Goal: Contribute content

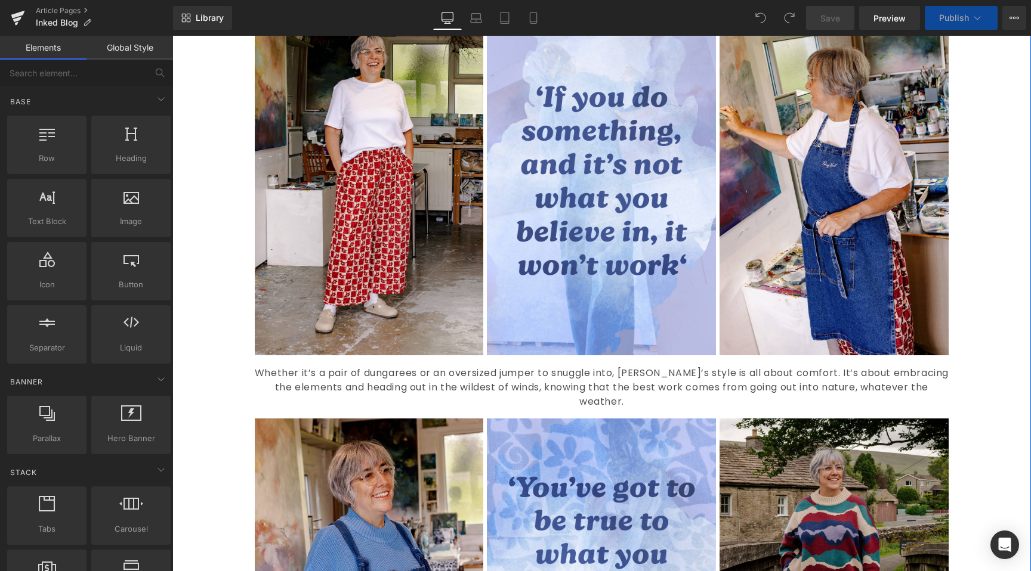
scroll to position [820, 0]
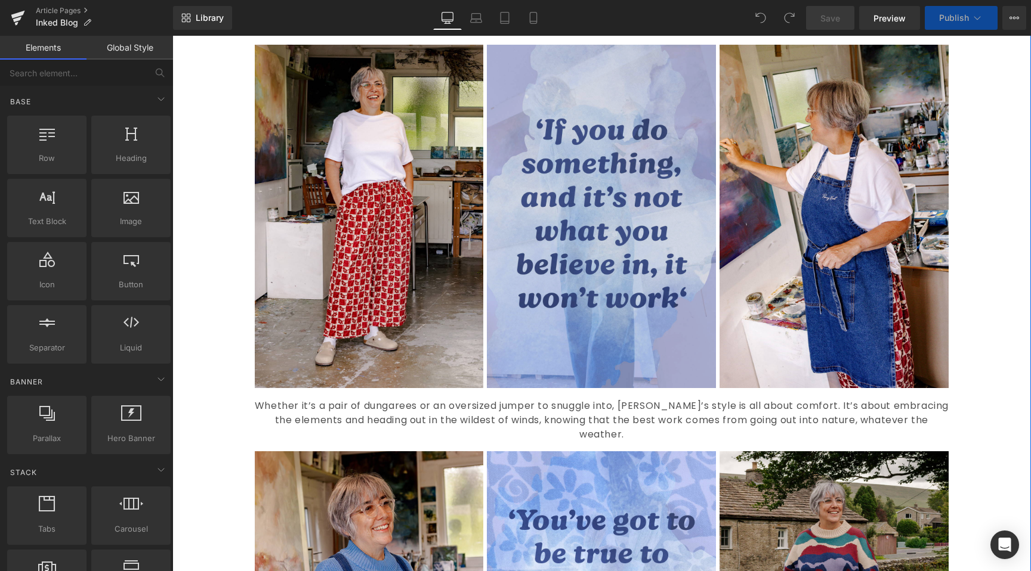
click at [583, 299] on img at bounding box center [601, 217] width 229 height 344
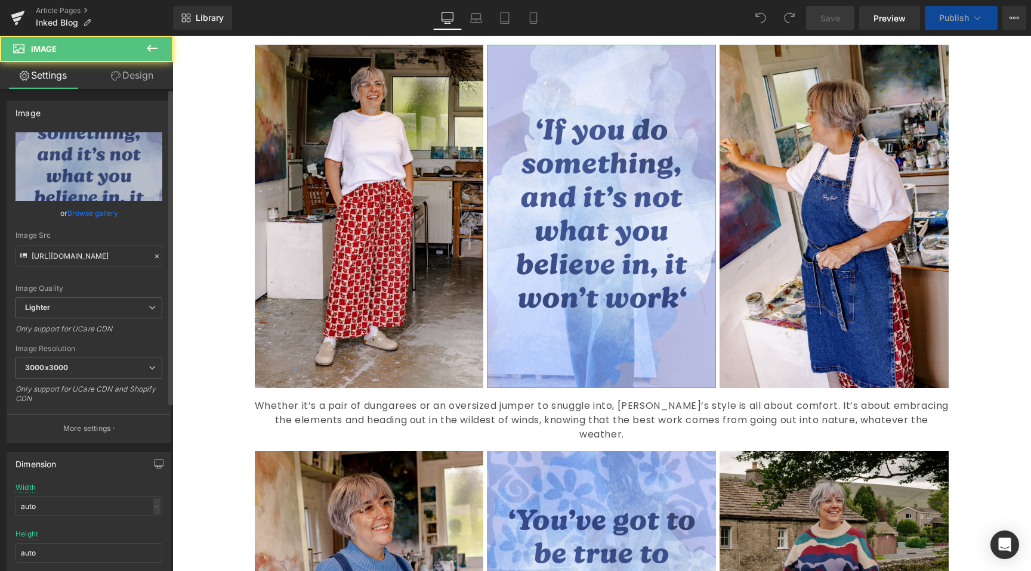
click at [107, 208] on link "Browse gallery" at bounding box center [92, 213] width 51 height 21
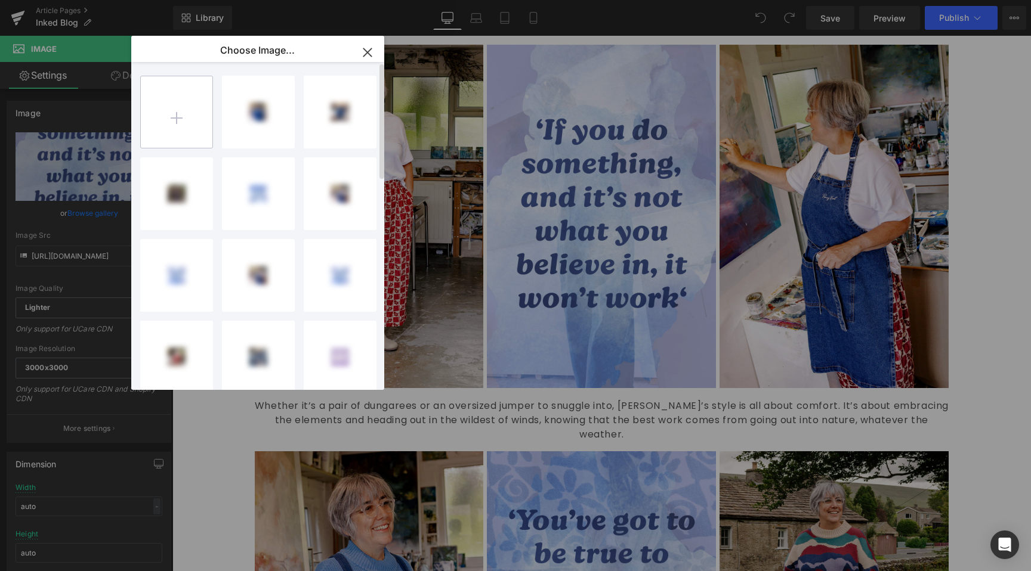
click at [195, 105] on input "file" at bounding box center [177, 112] width 72 height 72
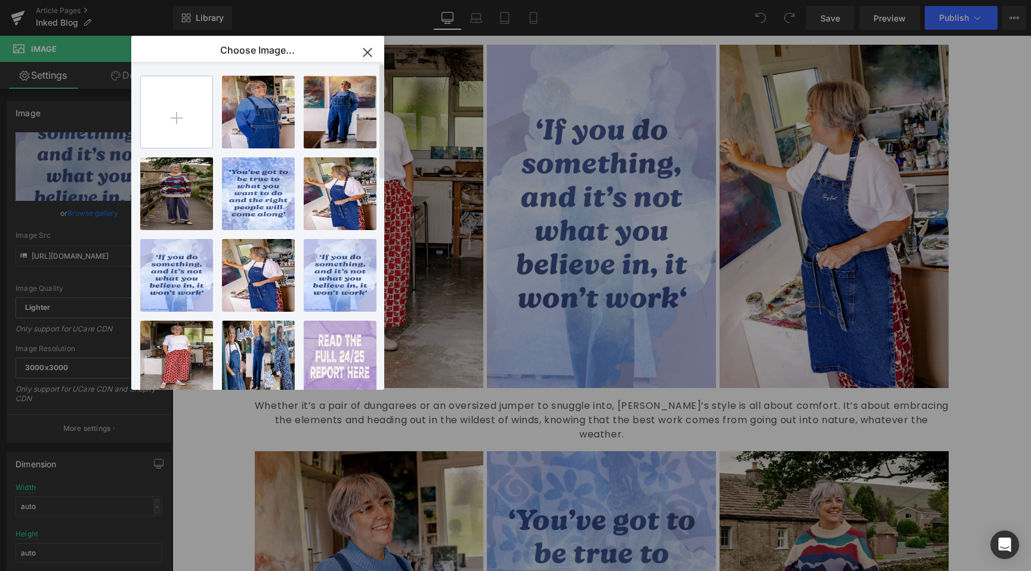
type input "C:\fakepath\Artboard 82.jpg"
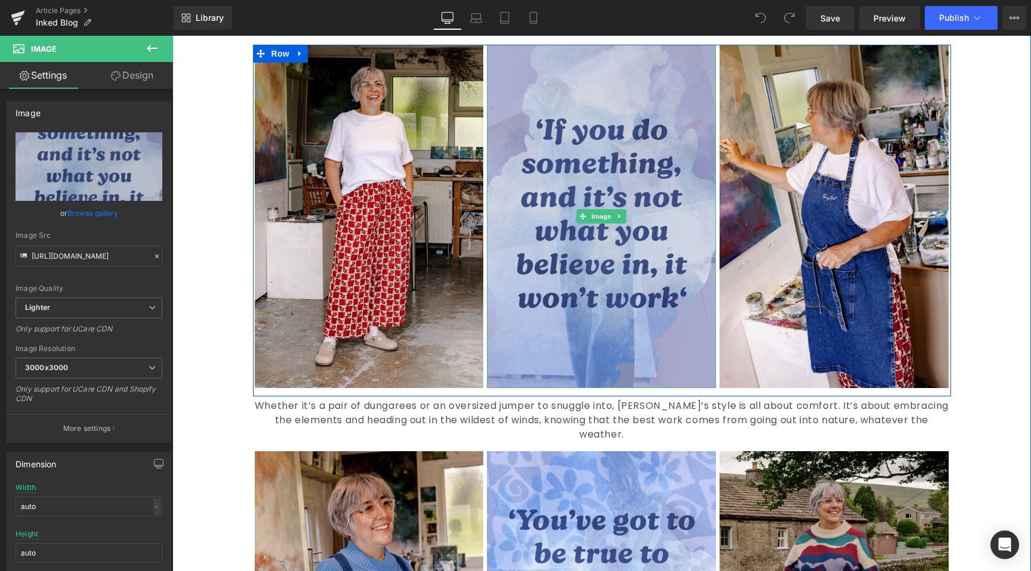
click at [541, 206] on img at bounding box center [601, 217] width 229 height 344
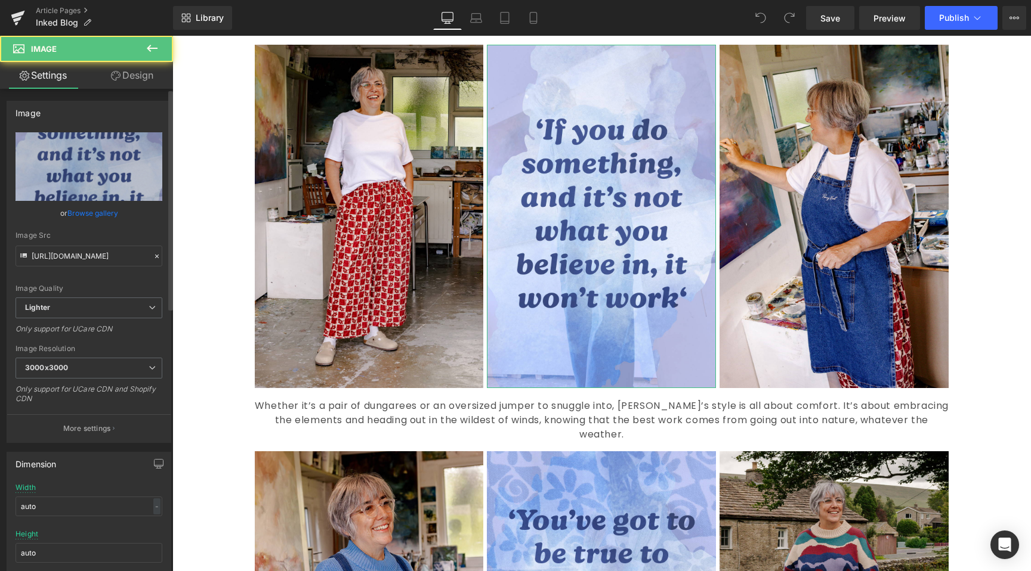
click at [116, 218] on div "or Browse gallery" at bounding box center [89, 213] width 147 height 13
click at [113, 216] on link "Browse gallery" at bounding box center [92, 213] width 51 height 21
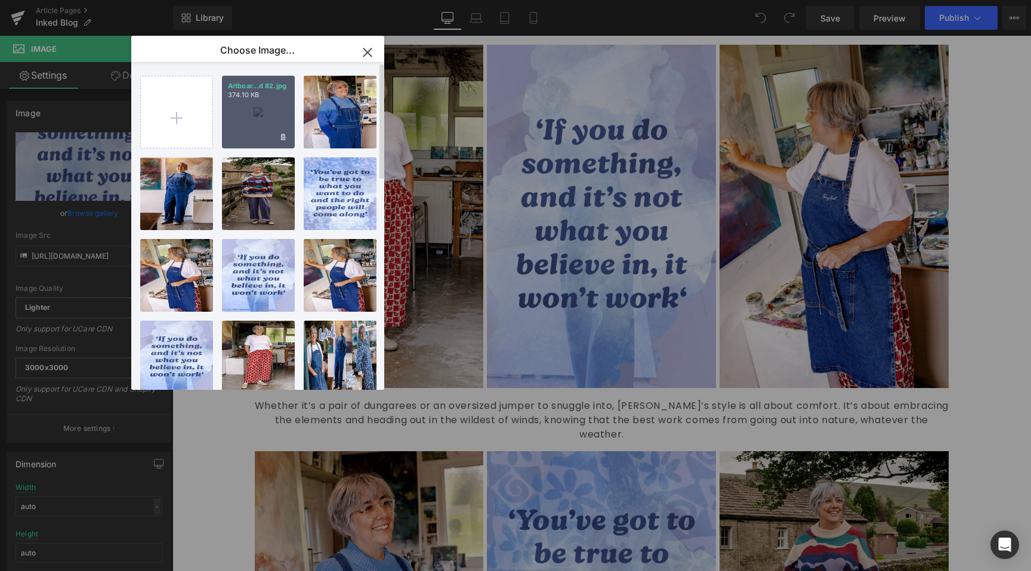
click at [262, 99] on p "374.10 KB" at bounding box center [258, 95] width 61 height 9
type input "[URL][DOMAIN_NAME]"
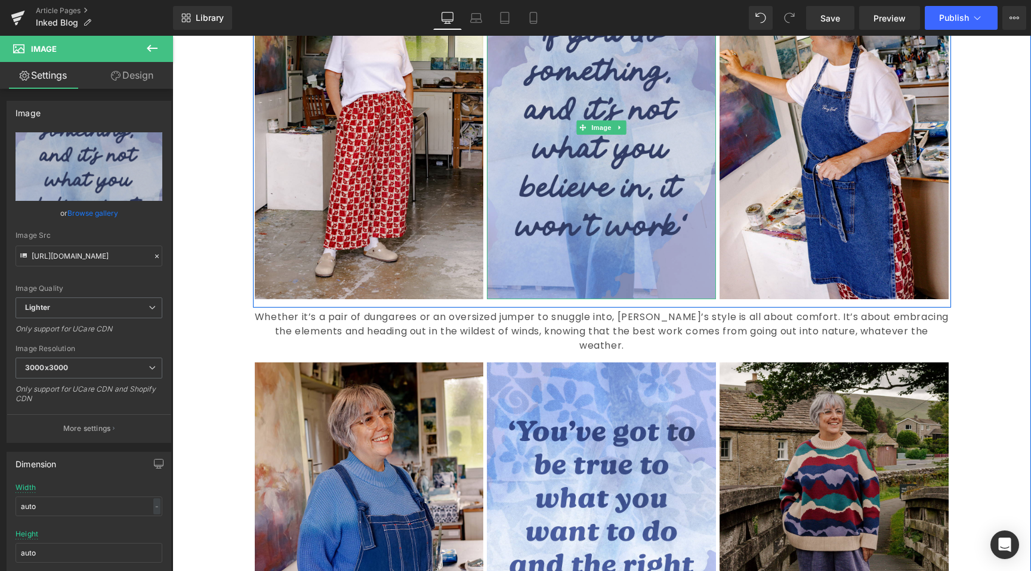
scroll to position [911, 0]
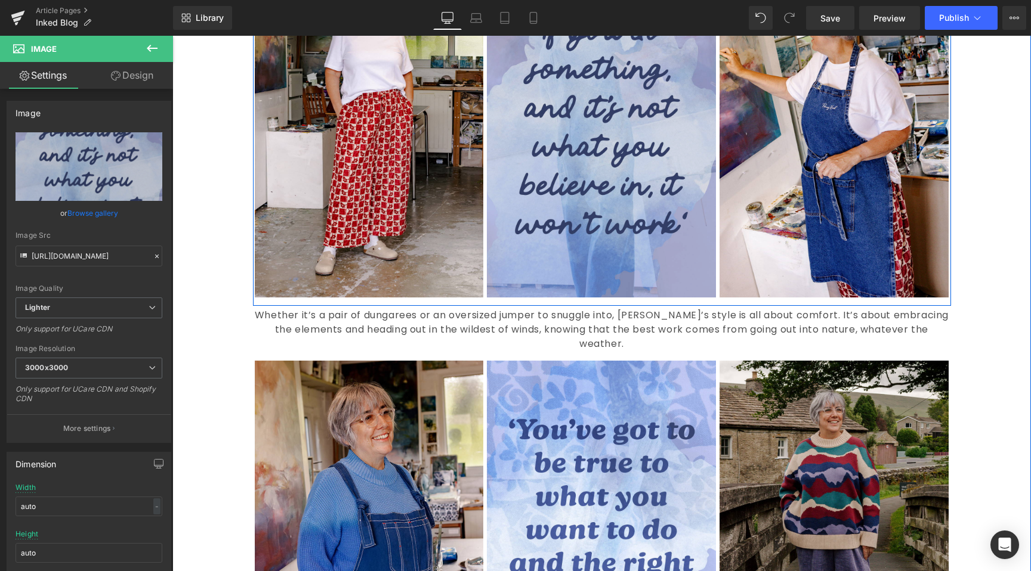
click at [583, 251] on img at bounding box center [601, 126] width 229 height 344
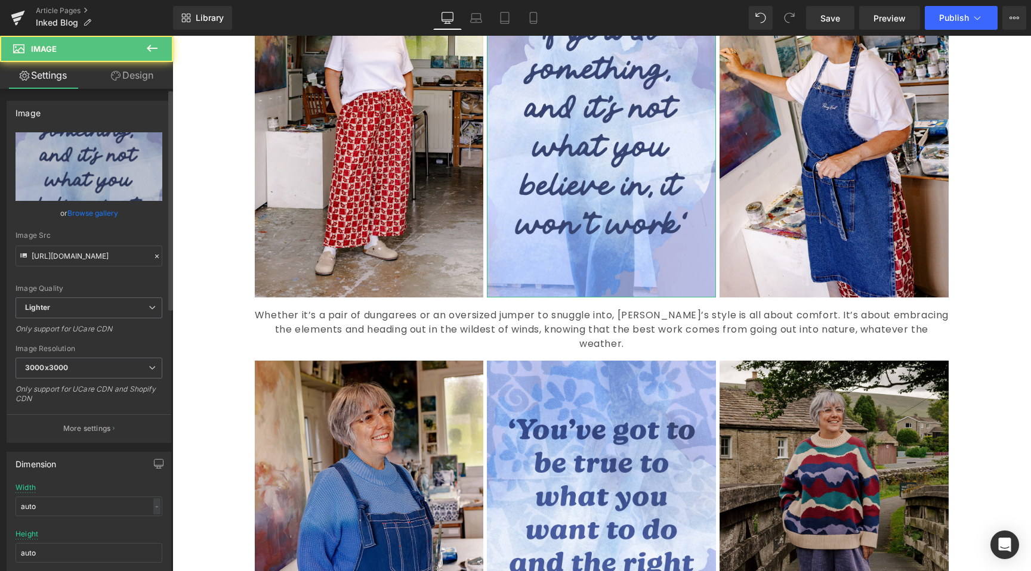
click at [84, 213] on link "Browse gallery" at bounding box center [92, 213] width 51 height 21
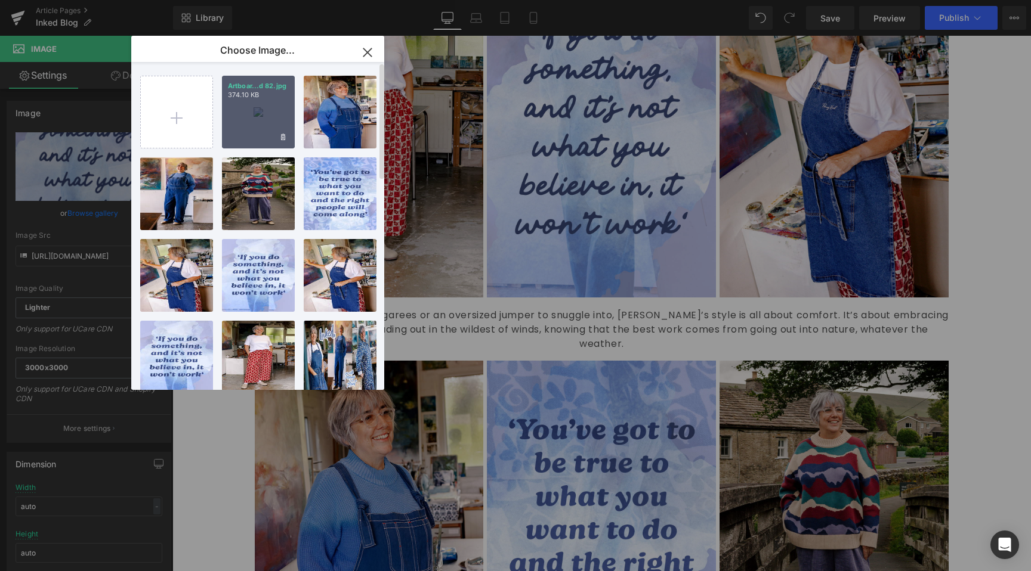
click at [231, 119] on div "Artboar...d 82.jpg 374.10 KB" at bounding box center [258, 112] width 73 height 73
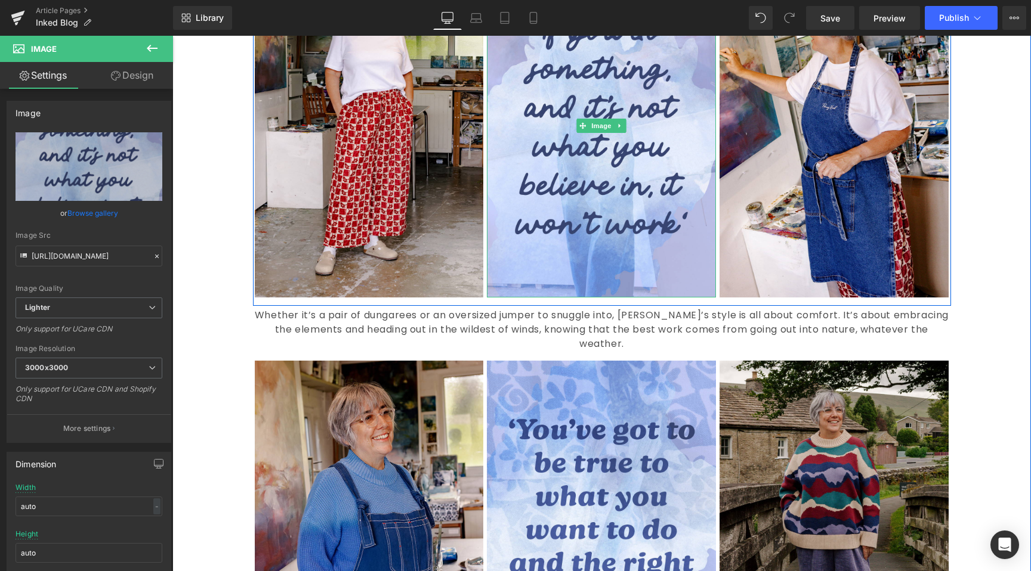
click at [713, 248] on div at bounding box center [714, 126] width 3 height 344
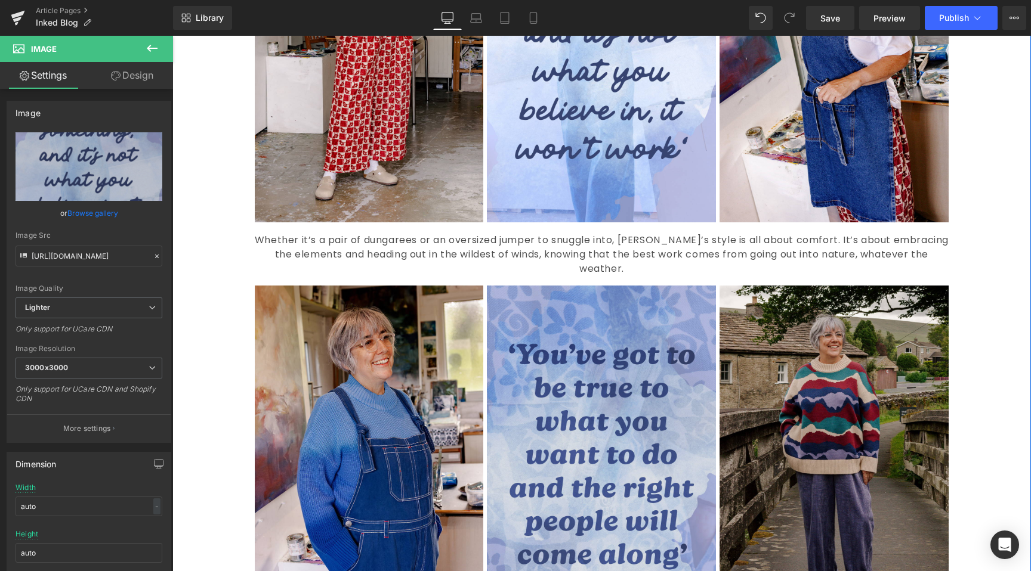
scroll to position [992, 0]
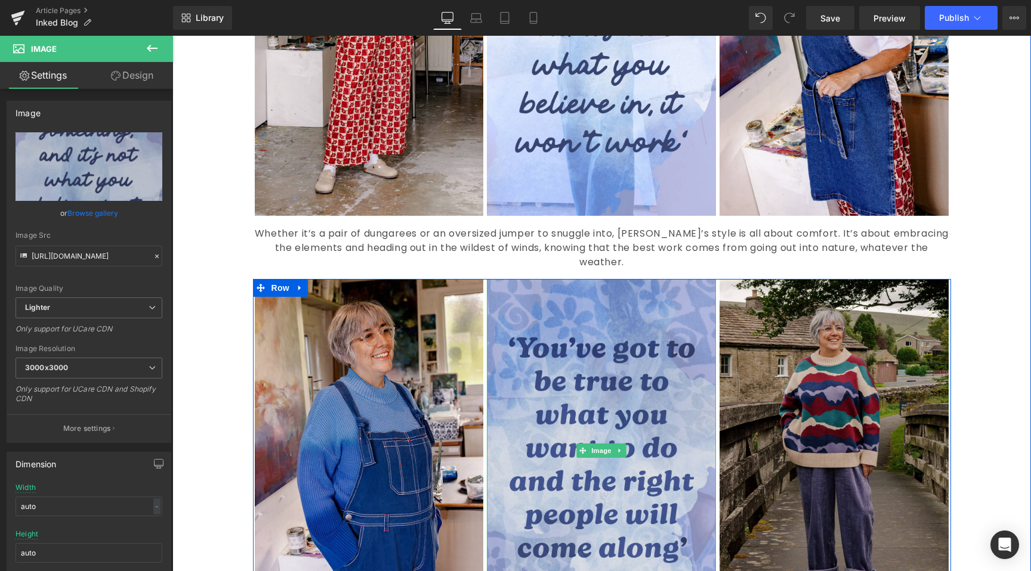
click at [618, 357] on img at bounding box center [601, 451] width 229 height 344
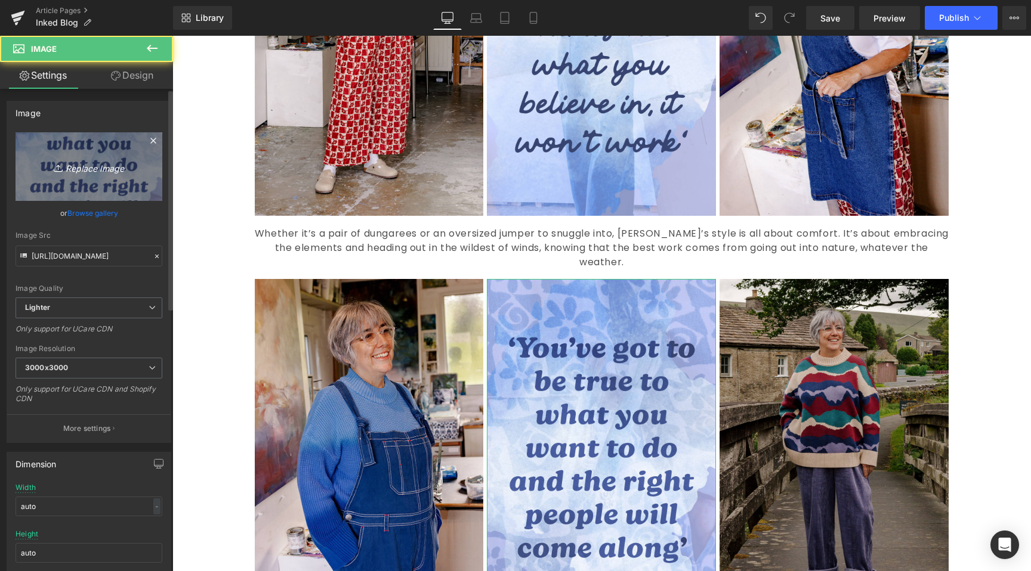
click at [98, 163] on icon "Replace Image" at bounding box center [88, 166] width 95 height 15
type input "C:\fakepath\Artboard 92.jpg"
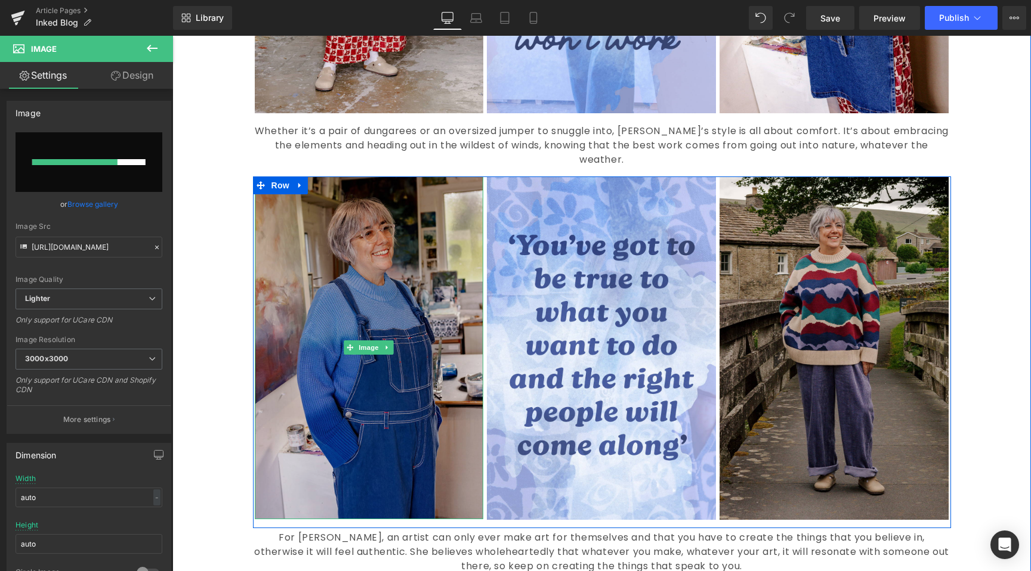
scroll to position [1124, 0]
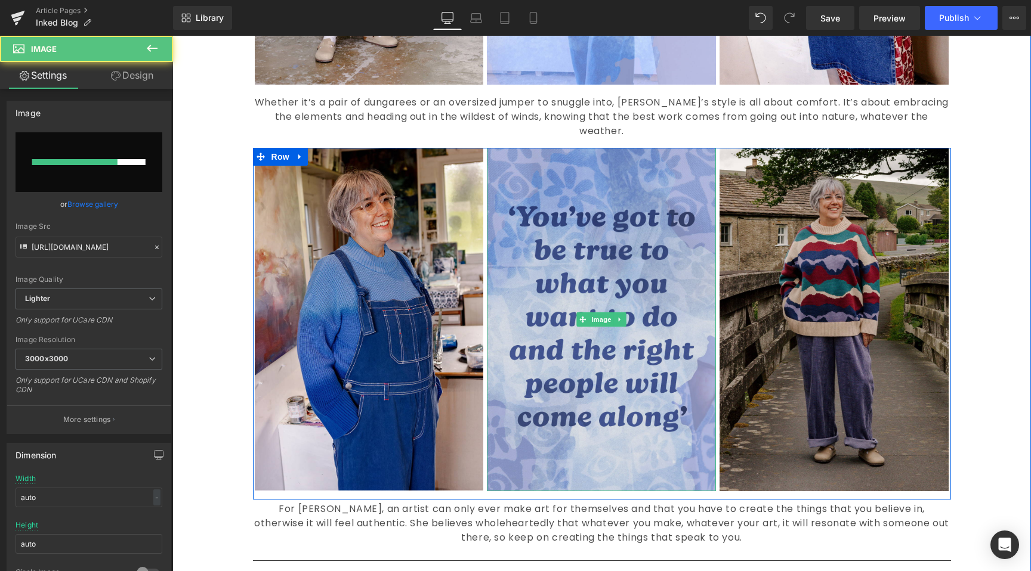
click at [683, 401] on img at bounding box center [601, 320] width 229 height 344
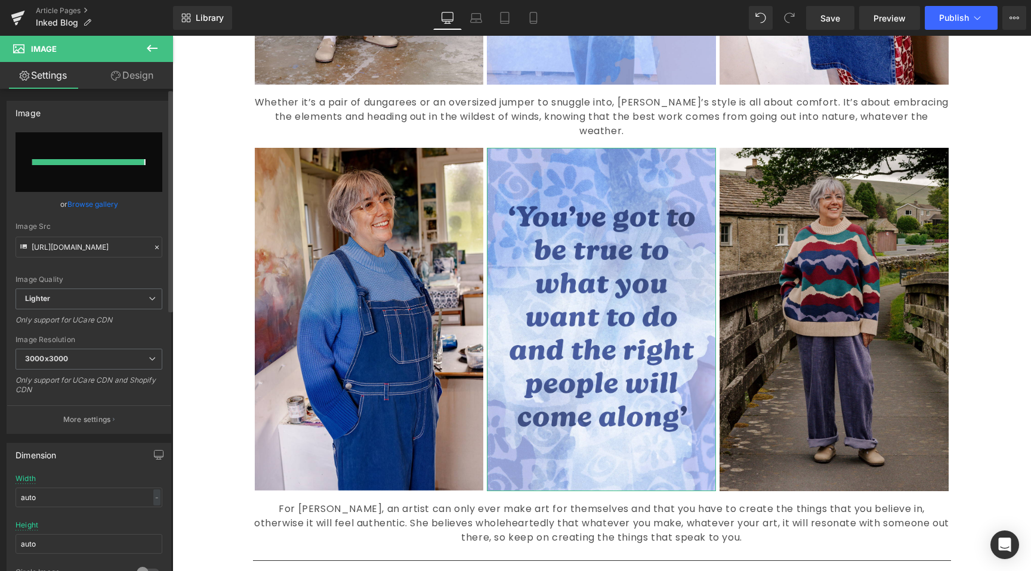
type input "[URL][DOMAIN_NAME]"
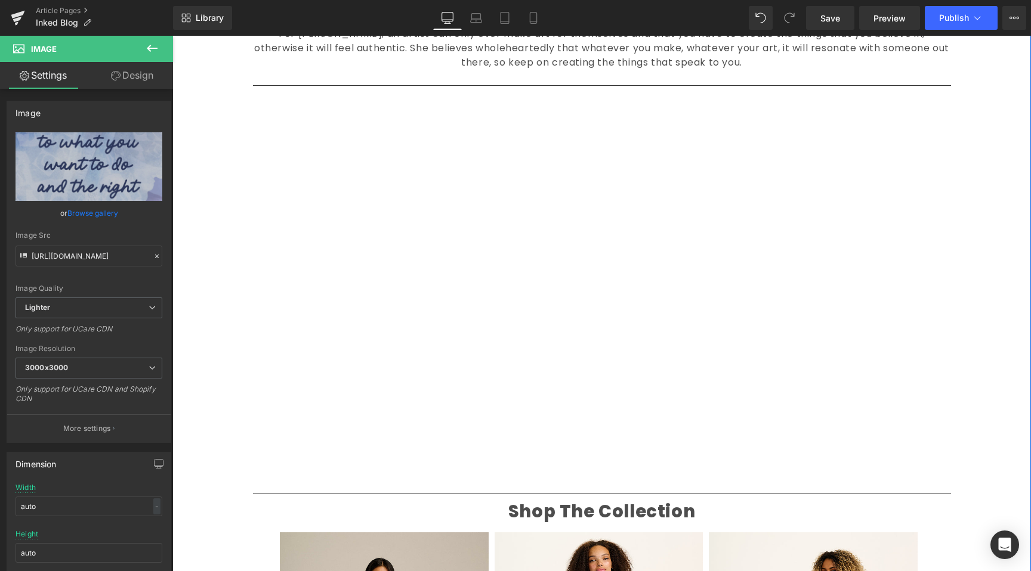
scroll to position [1532, 0]
